Goal: Navigation & Orientation: Find specific page/section

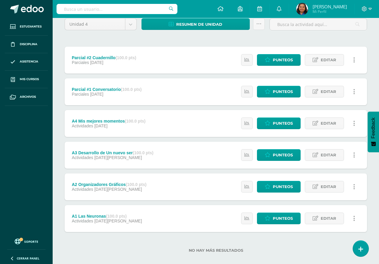
scroll to position [61, 0]
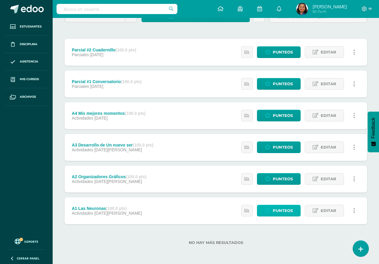
click at [279, 211] on span "Punteos" at bounding box center [283, 210] width 20 height 11
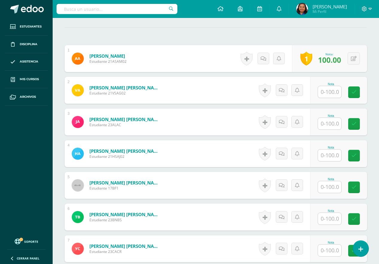
scroll to position [179, 0]
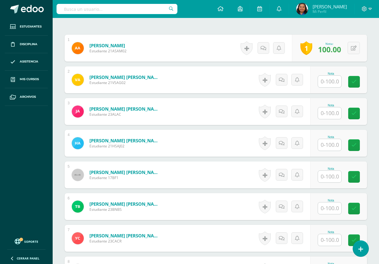
click at [331, 85] on input "text" at bounding box center [329, 82] width 23 height 12
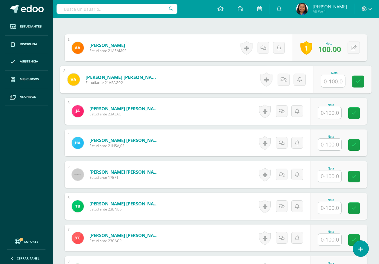
scroll to position [180, 0]
type input "100"
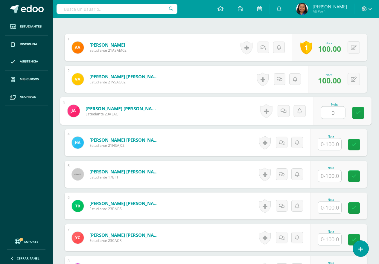
type input "0"
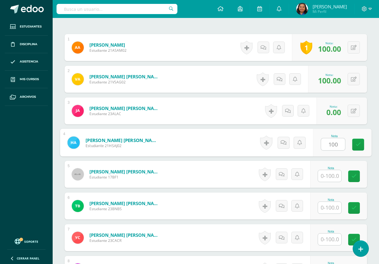
type input "100"
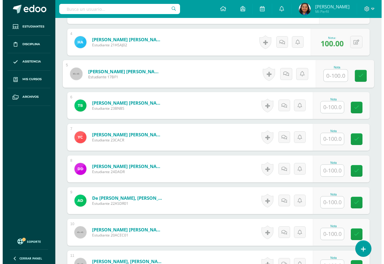
scroll to position [269, 0]
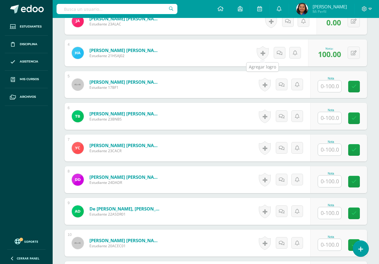
click at [264, 53] on link at bounding box center [263, 53] width 12 height 14
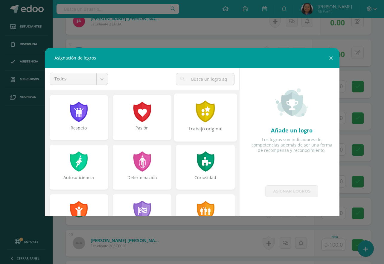
click at [208, 112] on div at bounding box center [206, 112] width 21 height 22
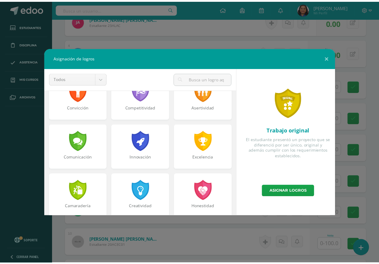
scroll to position [150, 0]
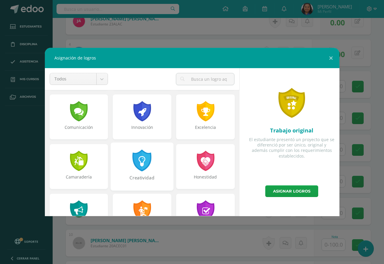
click at [141, 167] on div at bounding box center [142, 161] width 21 height 22
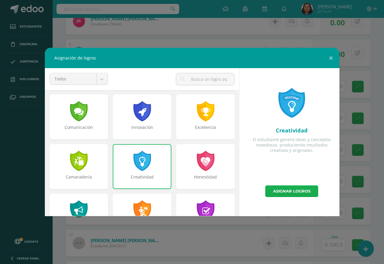
click at [287, 191] on link "Asignar logros" at bounding box center [292, 192] width 53 height 12
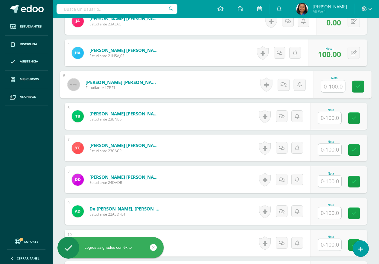
click at [328, 89] on input "text" at bounding box center [333, 87] width 24 height 12
type input "0"
click at [357, 86] on icon at bounding box center [358, 86] width 5 height 5
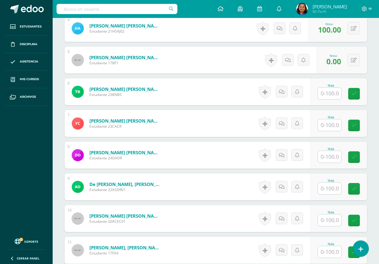
scroll to position [329, 0]
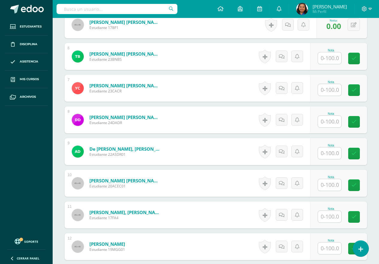
click at [335, 60] on input "text" at bounding box center [329, 58] width 23 height 12
type input "0"
click at [358, 61] on link at bounding box center [358, 59] width 12 height 12
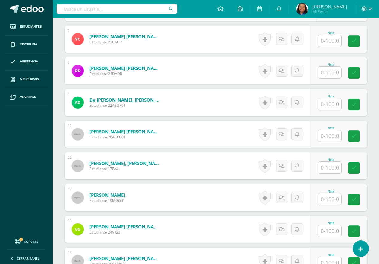
scroll to position [389, 0]
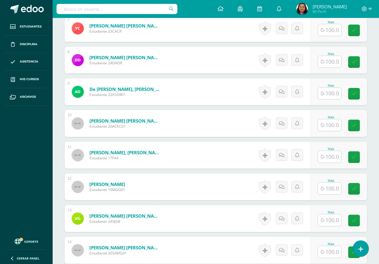
click at [329, 29] on input "text" at bounding box center [329, 30] width 23 height 12
type input "100"
click at [361, 34] on link at bounding box center [358, 31] width 12 height 12
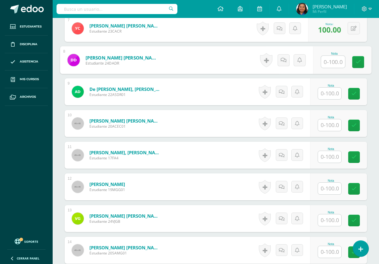
click at [338, 67] on input "text" at bounding box center [333, 62] width 24 height 12
type input "100"
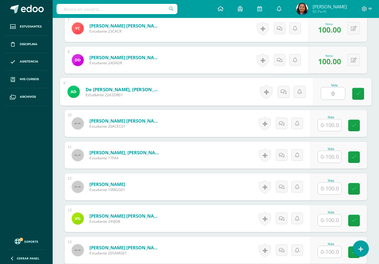
type input "0"
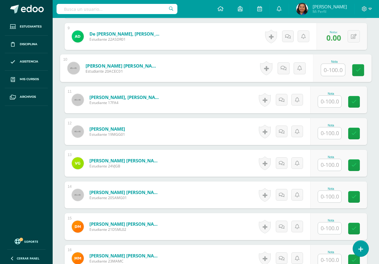
scroll to position [449, 0]
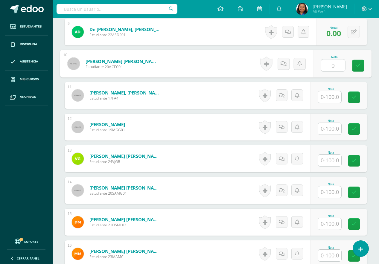
type input "0"
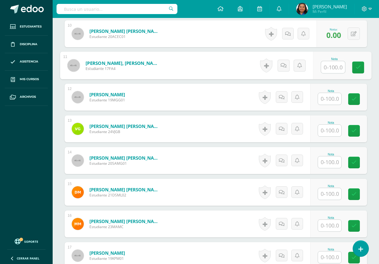
scroll to position [509, 0]
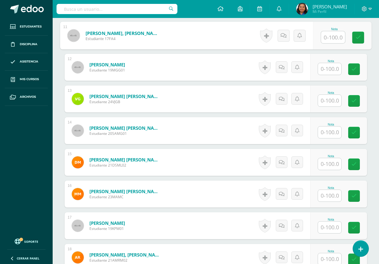
click at [331, 69] on input "text" at bounding box center [329, 69] width 23 height 12
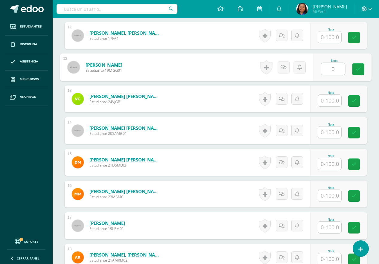
type input "0"
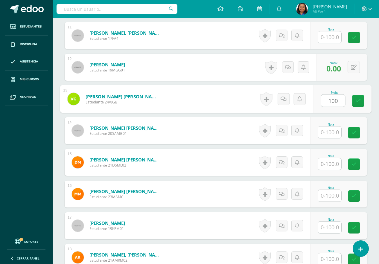
type input "100"
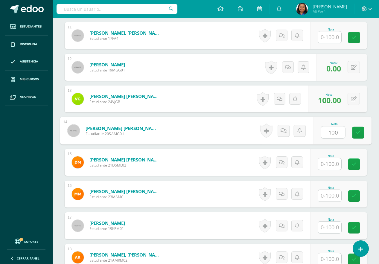
type input "100"
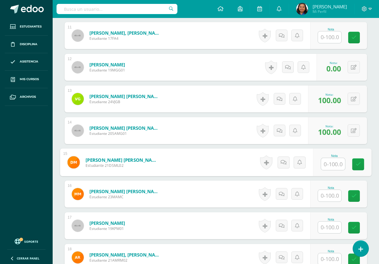
click at [331, 37] on input "text" at bounding box center [329, 37] width 23 height 12
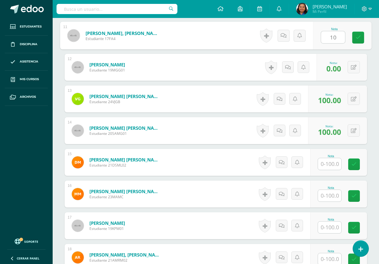
type input "100"
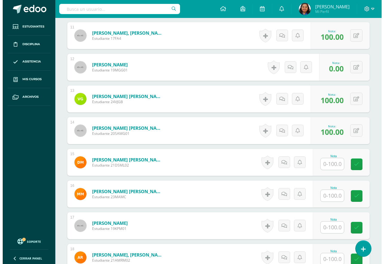
scroll to position [479, 0]
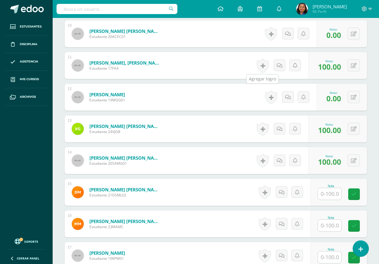
click at [264, 66] on link at bounding box center [263, 66] width 12 height 14
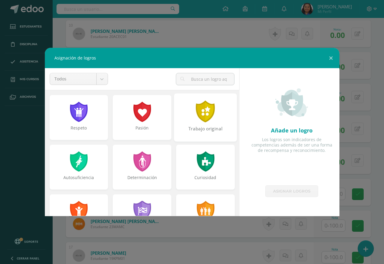
click at [201, 113] on div at bounding box center [206, 112] width 21 height 22
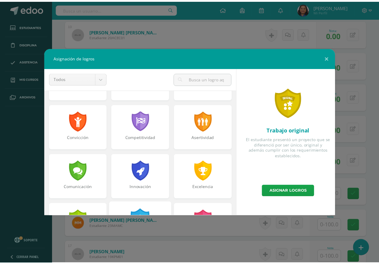
scroll to position [180, 0]
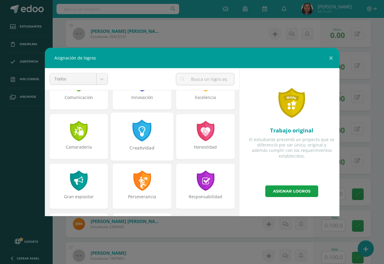
click at [143, 130] on div at bounding box center [142, 131] width 21 height 22
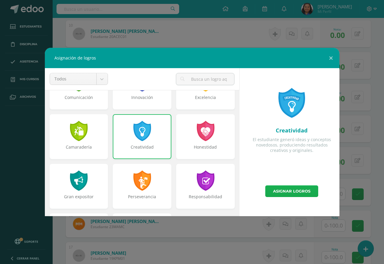
click at [289, 187] on link "Asignar logros" at bounding box center [292, 192] width 53 height 12
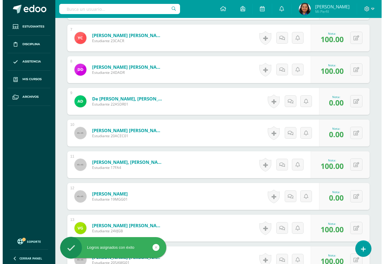
scroll to position [359, 0]
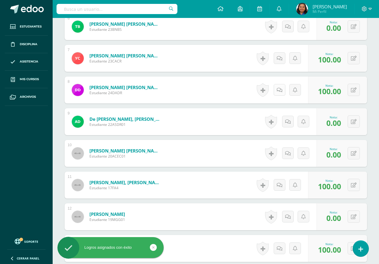
click at [279, 92] on icon at bounding box center [280, 90] width 6 height 5
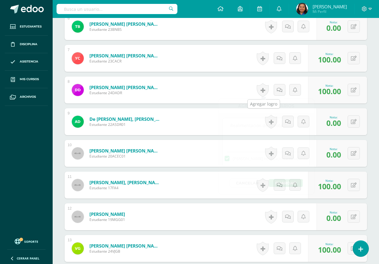
click at [264, 90] on link at bounding box center [263, 90] width 12 height 14
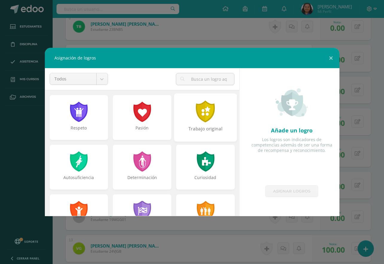
click at [196, 118] on div at bounding box center [206, 112] width 21 height 22
click at [140, 116] on div at bounding box center [142, 112] width 21 height 22
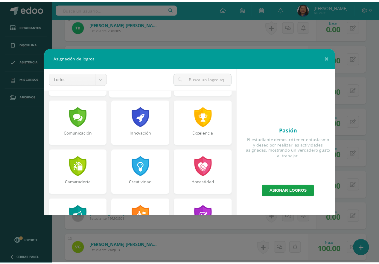
scroll to position [180, 0]
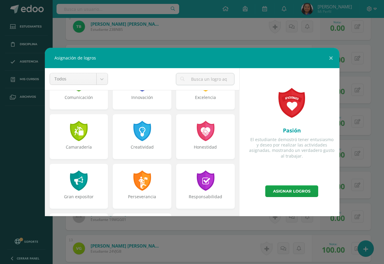
drag, startPoint x: 145, startPoint y: 131, endPoint x: 279, endPoint y: 167, distance: 138.9
click at [145, 131] on div at bounding box center [142, 131] width 19 height 20
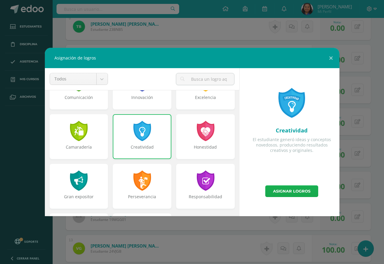
click at [287, 189] on link "Asignar logros" at bounding box center [292, 192] width 53 height 12
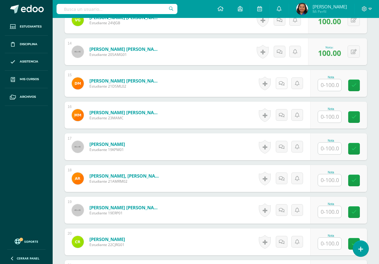
scroll to position [599, 0]
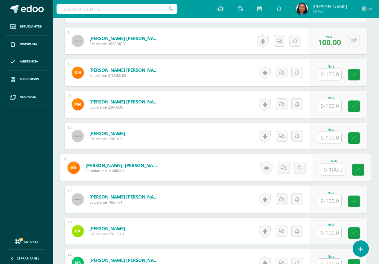
click at [334, 171] on input "text" at bounding box center [333, 170] width 24 height 12
type input "90"
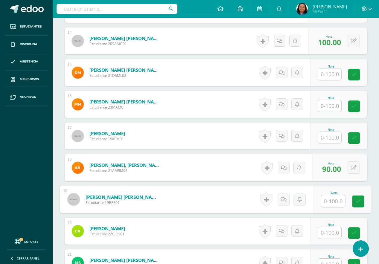
click at [333, 73] on input "text" at bounding box center [329, 75] width 23 height 12
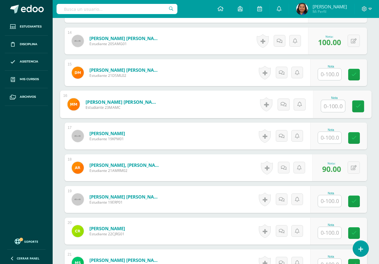
click at [335, 106] on input "text" at bounding box center [333, 106] width 24 height 12
click at [330, 109] on input "text" at bounding box center [333, 106] width 24 height 12
click at [330, 137] on input "text" at bounding box center [329, 138] width 23 height 12
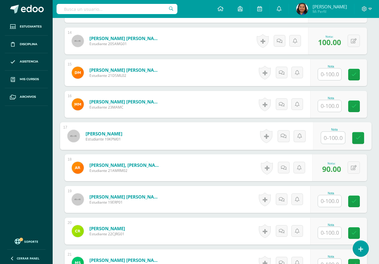
type input "0"
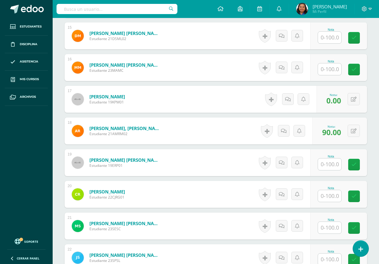
scroll to position [629, 0]
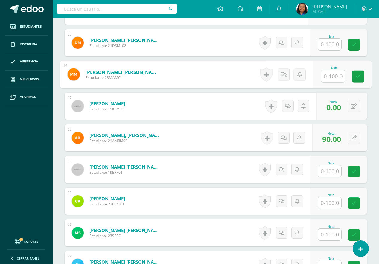
click at [334, 78] on input "text" at bounding box center [333, 76] width 24 height 12
type input "0"
click at [359, 74] on icon at bounding box center [358, 76] width 5 height 5
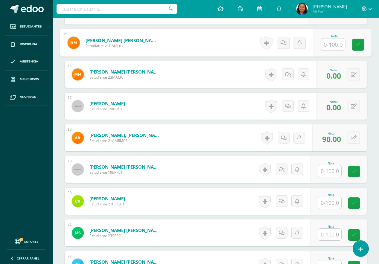
click at [329, 48] on input "text" at bounding box center [333, 45] width 24 height 12
type input "100"
click at [361, 48] on link at bounding box center [358, 45] width 12 height 12
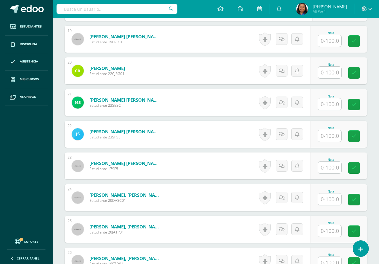
scroll to position [749, 0]
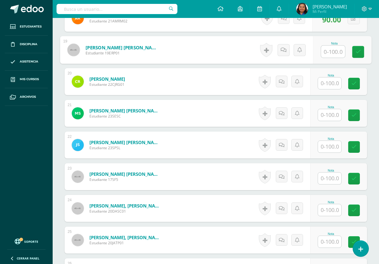
click at [340, 53] on input "text" at bounding box center [333, 52] width 24 height 12
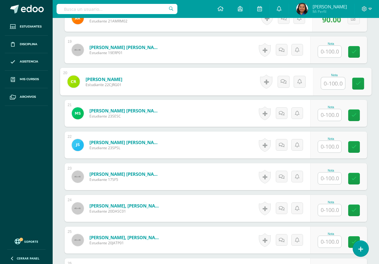
click at [334, 83] on input "text" at bounding box center [333, 84] width 24 height 12
type input "0"
click at [361, 88] on link at bounding box center [358, 84] width 12 height 12
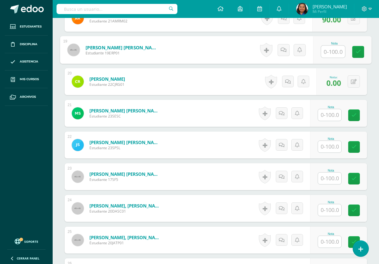
click at [332, 52] on input "text" at bounding box center [333, 52] width 24 height 12
type input "100"
click at [361, 51] on link at bounding box center [358, 52] width 12 height 12
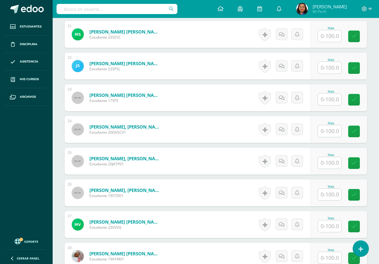
scroll to position [838, 0]
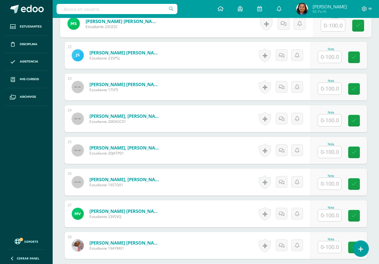
click at [328, 24] on input "text" at bounding box center [333, 25] width 24 height 12
type input "100"
click at [359, 25] on icon at bounding box center [358, 25] width 5 height 5
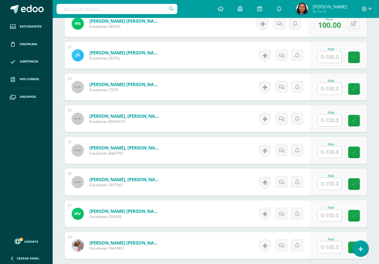
click at [329, 90] on input "text" at bounding box center [329, 89] width 23 height 12
type input "0"
click at [360, 89] on icon at bounding box center [358, 89] width 5 height 5
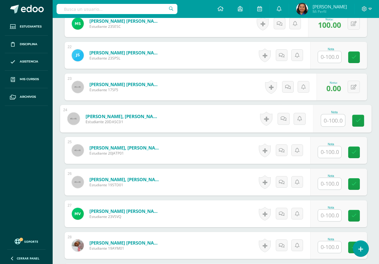
click at [331, 118] on input "text" at bounding box center [333, 121] width 24 height 12
type input "0"
click at [358, 123] on icon at bounding box center [358, 120] width 5 height 5
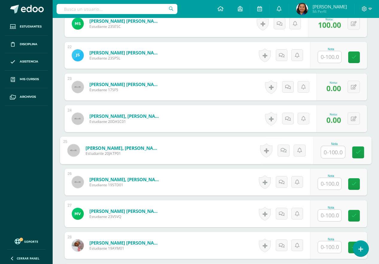
click at [331, 153] on input "text" at bounding box center [333, 152] width 24 height 12
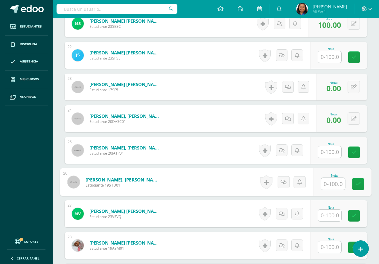
click at [335, 185] on input "text" at bounding box center [333, 184] width 24 height 12
type input "0"
click at [362, 183] on link at bounding box center [358, 184] width 12 height 12
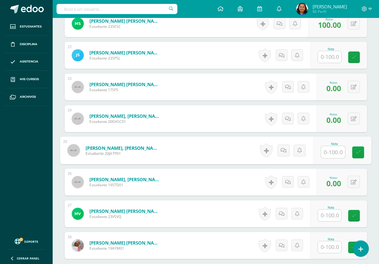
click at [332, 156] on input "text" at bounding box center [333, 152] width 24 height 12
type input "100"
click at [360, 153] on icon at bounding box center [358, 152] width 5 height 5
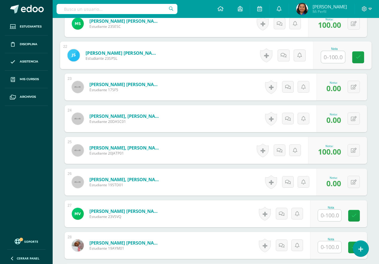
click at [327, 57] on input "text" at bounding box center [333, 57] width 24 height 12
type input "80"
click at [361, 57] on link at bounding box center [358, 57] width 12 height 12
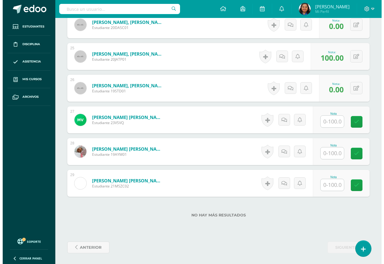
scroll to position [934, 0]
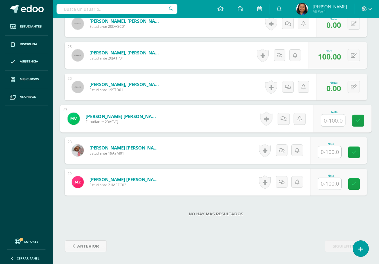
click at [328, 124] on input "text" at bounding box center [333, 121] width 24 height 12
type input "100"
click at [357, 123] on icon at bounding box center [358, 120] width 5 height 5
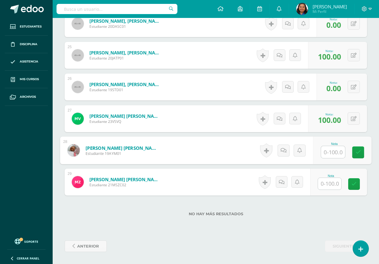
click at [331, 153] on input "text" at bounding box center [333, 152] width 24 height 12
type input "100"
click at [356, 151] on icon at bounding box center [358, 152] width 5 height 5
click at [332, 184] on input "text" at bounding box center [329, 184] width 23 height 12
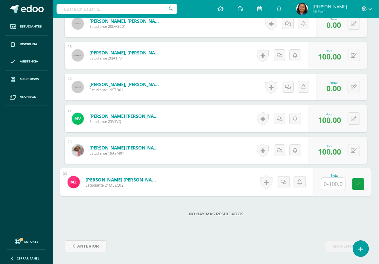
type input "0"
click at [362, 183] on link at bounding box center [358, 184] width 12 height 12
click at [258, 153] on link at bounding box center [263, 151] width 12 height 14
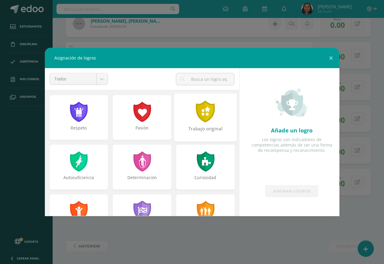
click at [201, 112] on div at bounding box center [206, 112] width 21 height 22
click at [141, 113] on div at bounding box center [142, 112] width 21 height 22
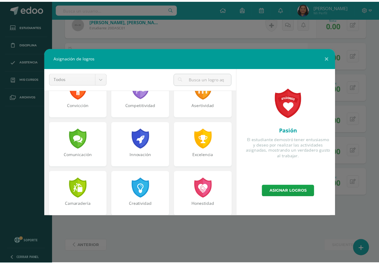
scroll to position [150, 0]
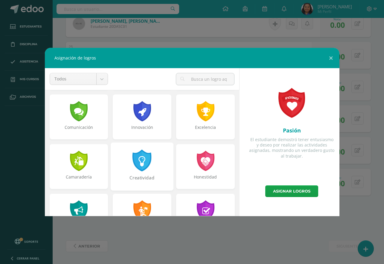
click at [141, 165] on div at bounding box center [142, 161] width 21 height 22
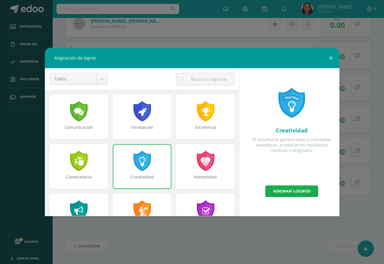
click at [296, 192] on link "Asignar logros" at bounding box center [292, 192] width 53 height 12
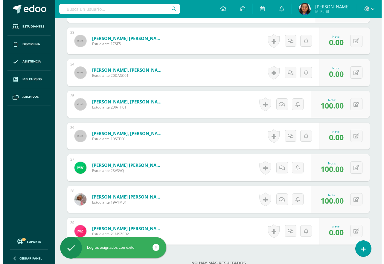
scroll to position [874, 0]
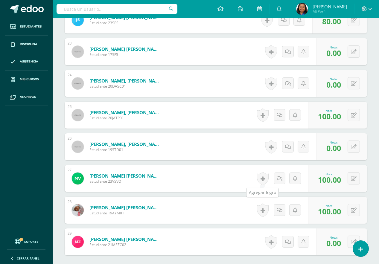
click at [262, 179] on link at bounding box center [263, 179] width 12 height 14
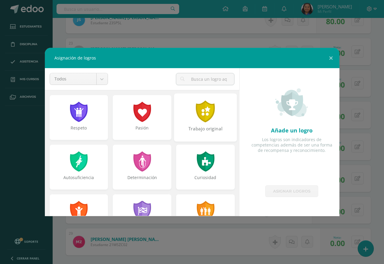
click at [202, 113] on div at bounding box center [206, 112] width 21 height 22
click at [140, 112] on div at bounding box center [142, 112] width 19 height 20
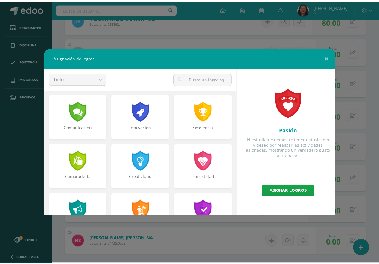
scroll to position [180, 0]
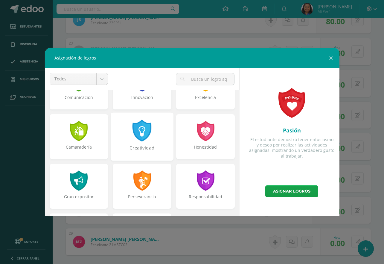
click at [138, 137] on div at bounding box center [142, 131] width 21 height 22
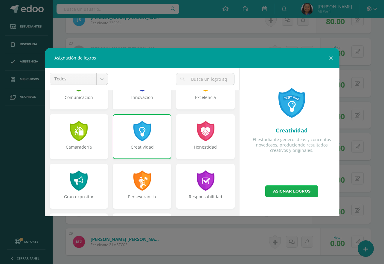
click at [299, 194] on link "Asignar logros" at bounding box center [292, 192] width 53 height 12
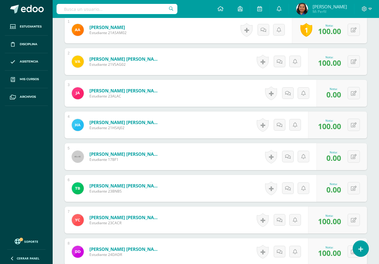
scroll to position [215, 0]
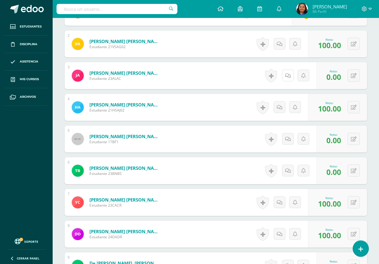
click at [288, 78] on icon at bounding box center [288, 75] width 6 height 5
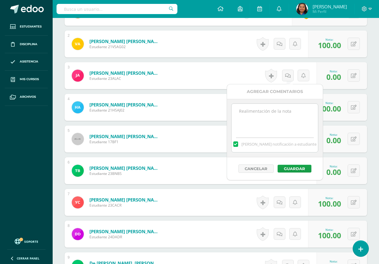
click at [264, 113] on textarea at bounding box center [275, 119] width 87 height 30
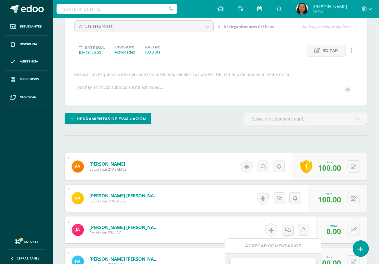
scroll to position [5, 0]
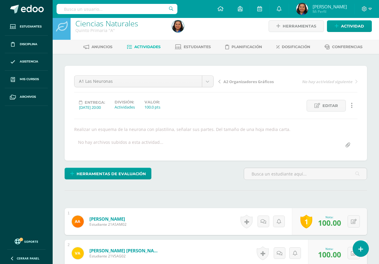
type textarea "No entregó Actividad #1 de zona"
drag, startPoint x: 75, startPoint y: 128, endPoint x: 290, endPoint y: 130, distance: 215.9
click at [290, 130] on div "Realizar un esquema de la neurona con plastilina, señalar sus partes. Del tamañ…" at bounding box center [216, 130] width 288 height 6
copy div "Realizar un esquema de la neurona con plastilina, señalar sus partes. Del tamañ…"
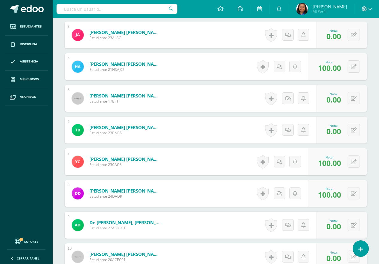
scroll to position [215, 0]
